Goal: Book appointment/travel/reservation

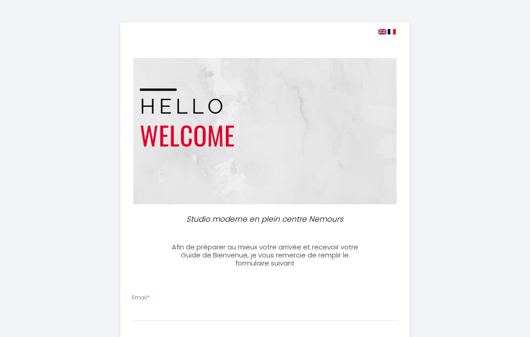
select select
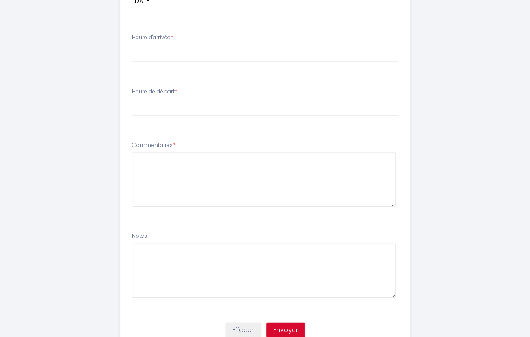
scroll to position [473, 0]
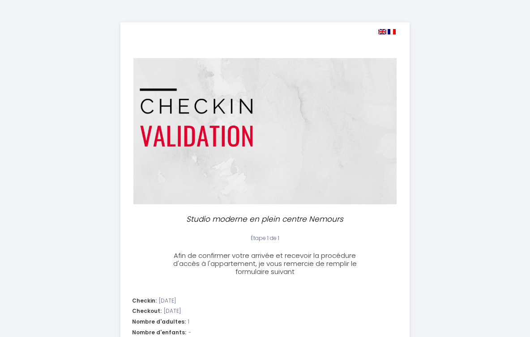
select select "17:00"
select select "08:00"
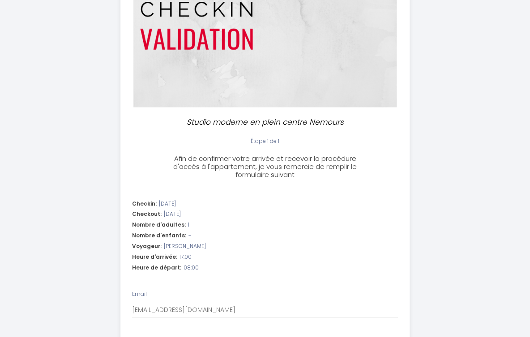
scroll to position [99, 0]
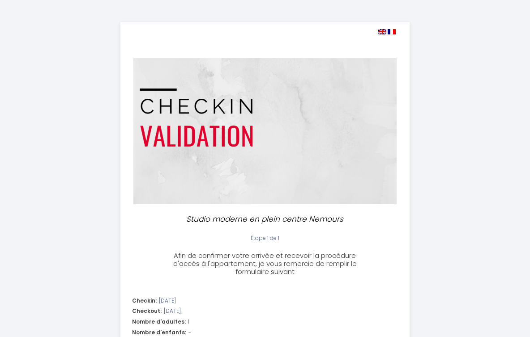
select select "17:00"
select select "08:00"
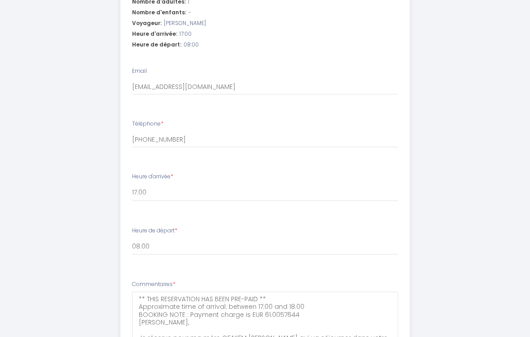
scroll to position [406, 0]
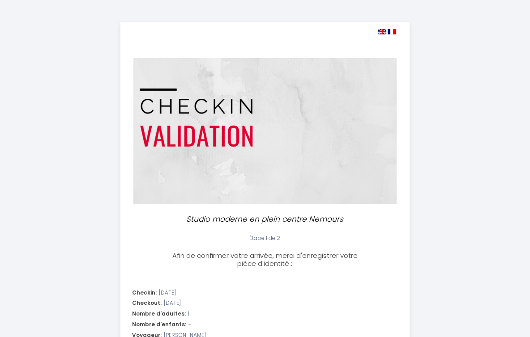
select select "17:00"
select select "08:00"
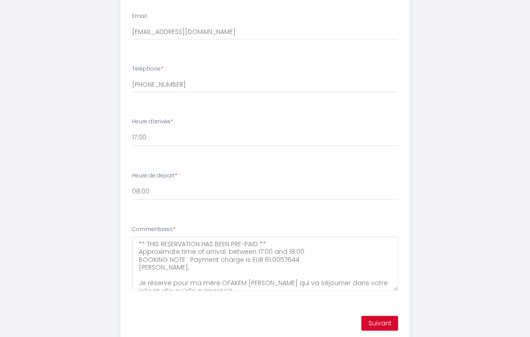
scroll to position [364, 0]
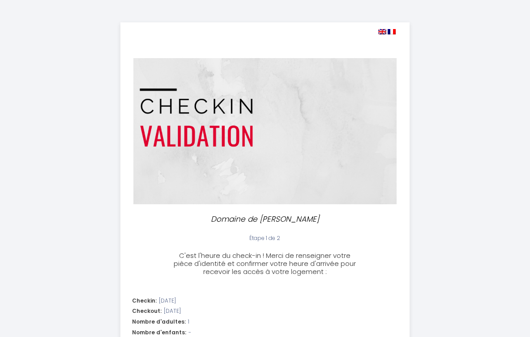
select select "11:00"
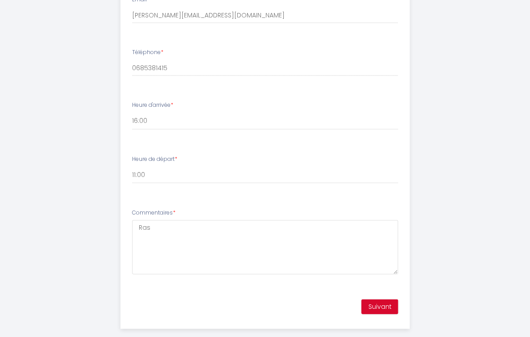
scroll to position [406, 0]
